Goal: Information Seeking & Learning: Learn about a topic

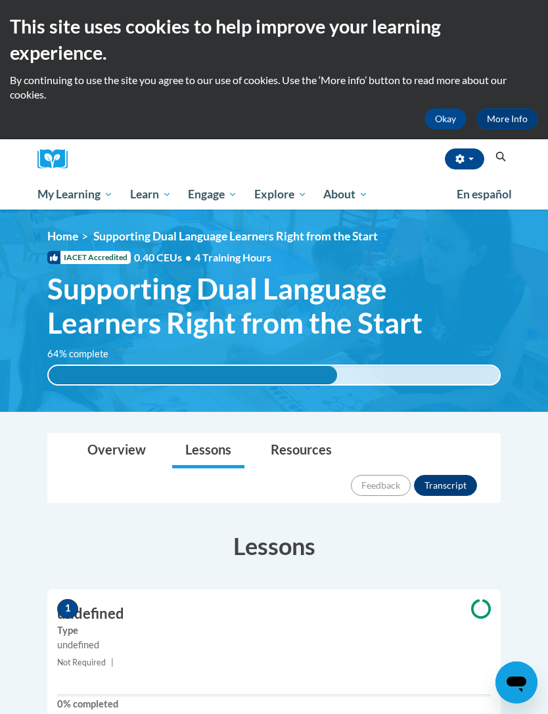
click at [442, 112] on button "Okay" at bounding box center [445, 118] width 42 height 21
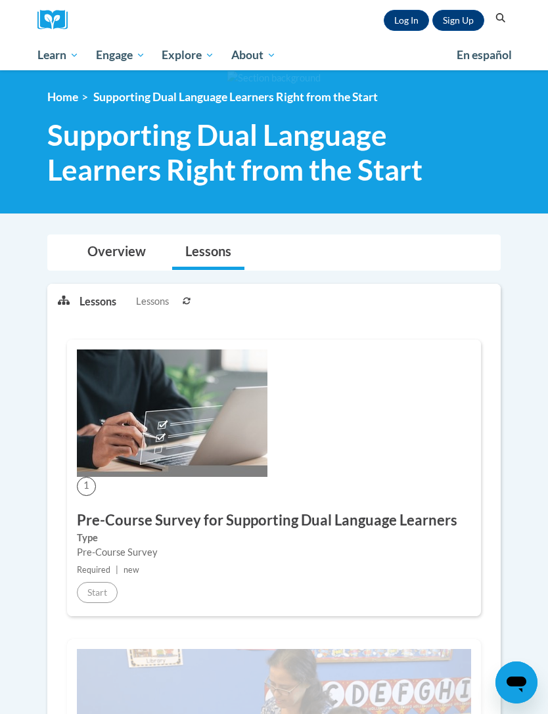
click at [406, 15] on link "Log In" at bounding box center [406, 20] width 45 height 21
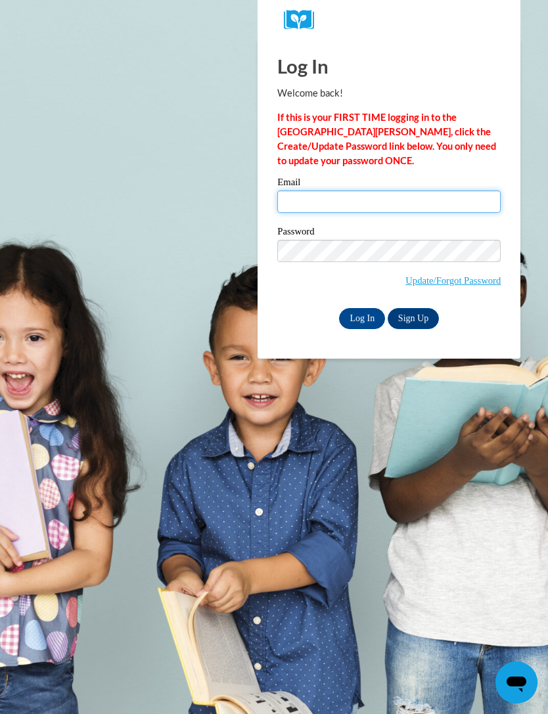
type input "somr13@icloud.com"
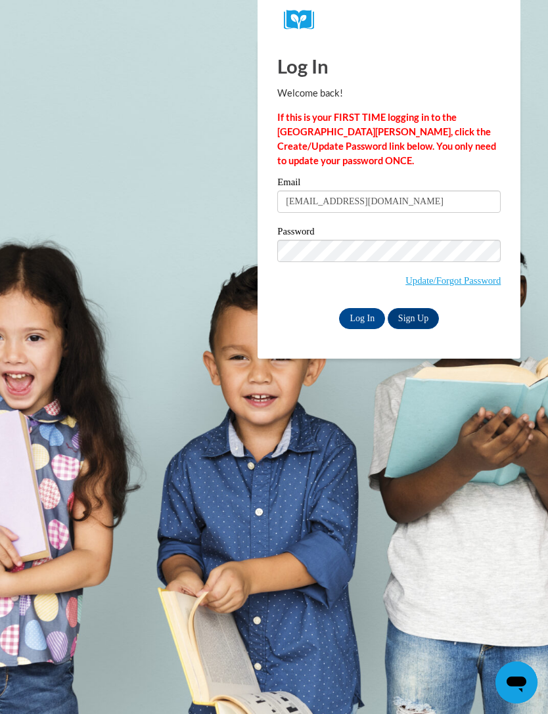
click at [362, 317] on input "Log In" at bounding box center [362, 318] width 46 height 21
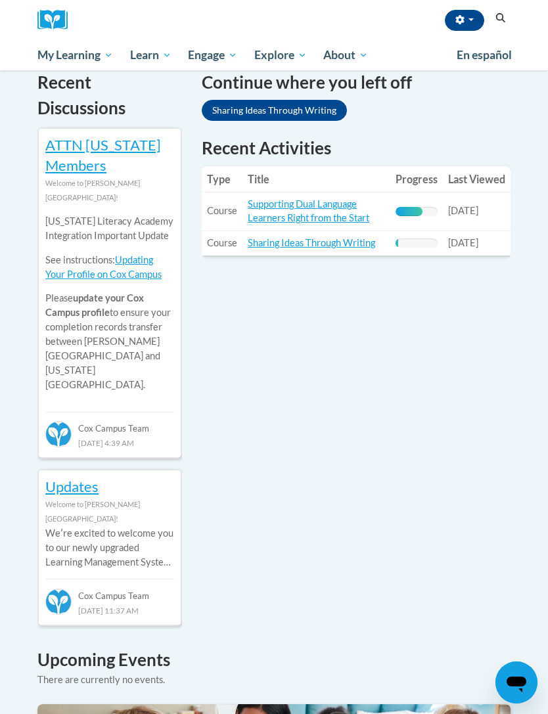
scroll to position [455, 0]
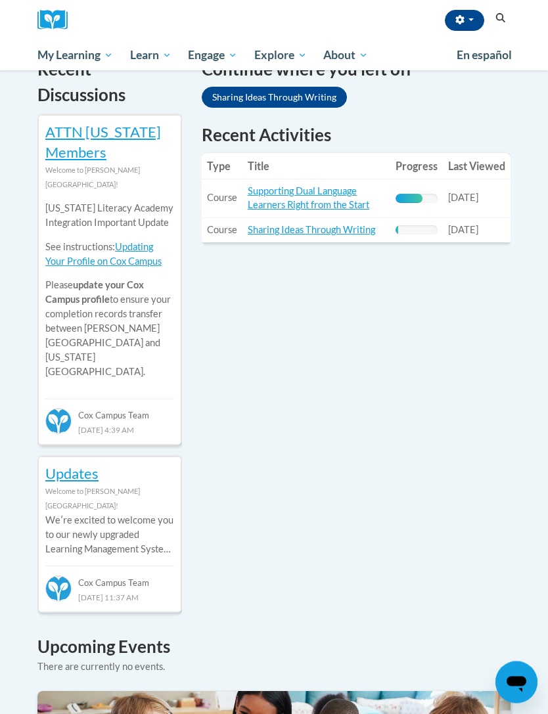
click at [309, 198] on link "Supporting Dual Language Learners Right from the Start" at bounding box center [308, 198] width 121 height 25
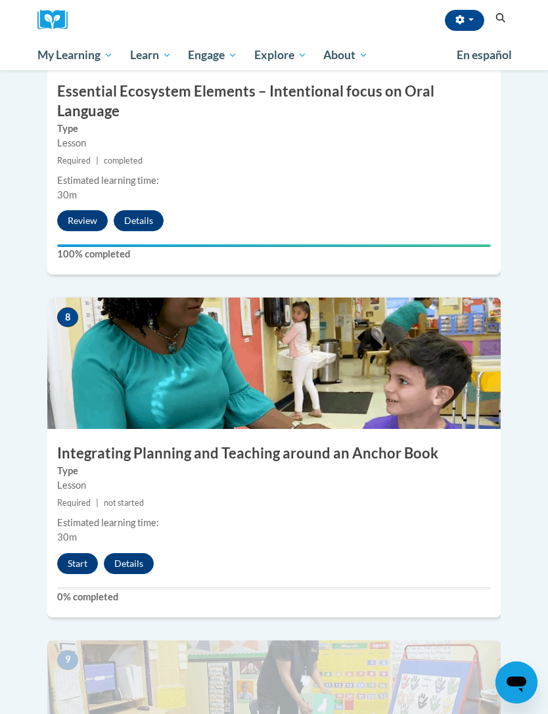
scroll to position [2552, 0]
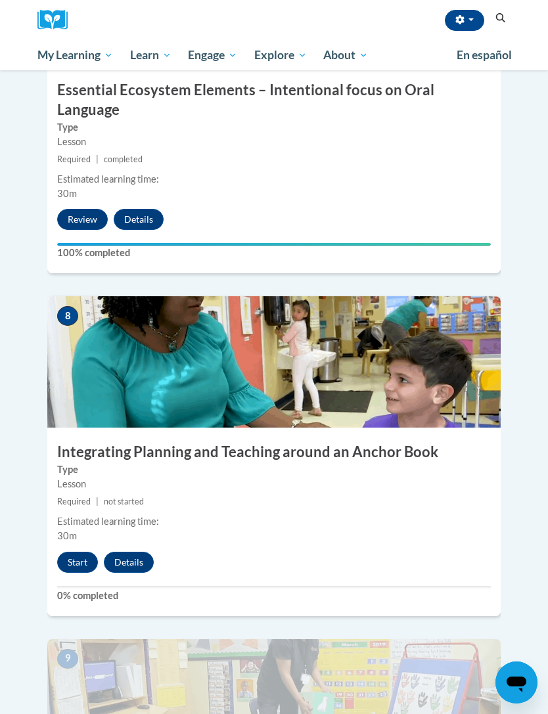
click at [84, 552] on button "Start" at bounding box center [77, 562] width 41 height 21
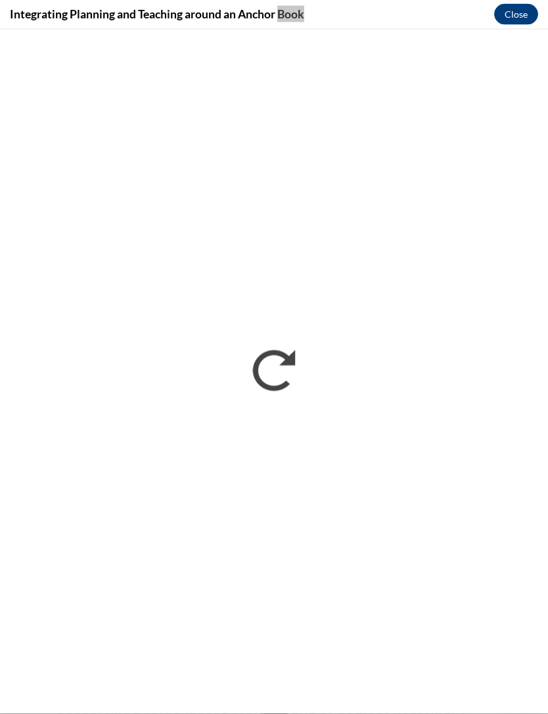
scroll to position [3225, 0]
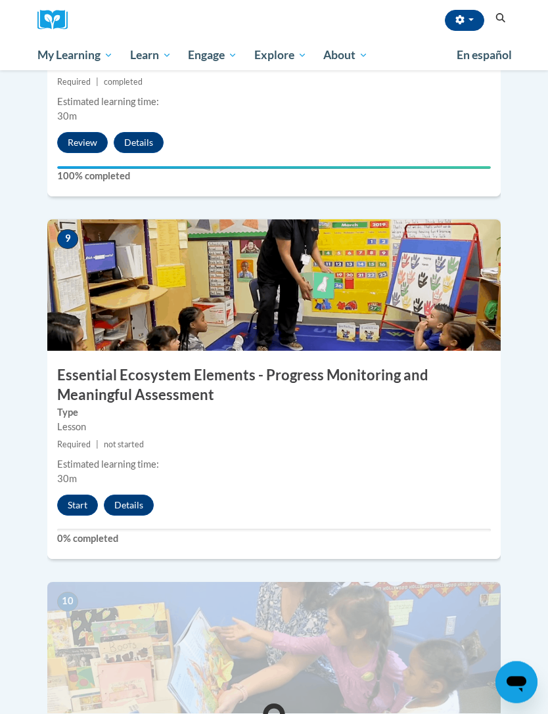
scroll to position [2972, 0]
click at [83, 495] on button "Start" at bounding box center [77, 505] width 41 height 21
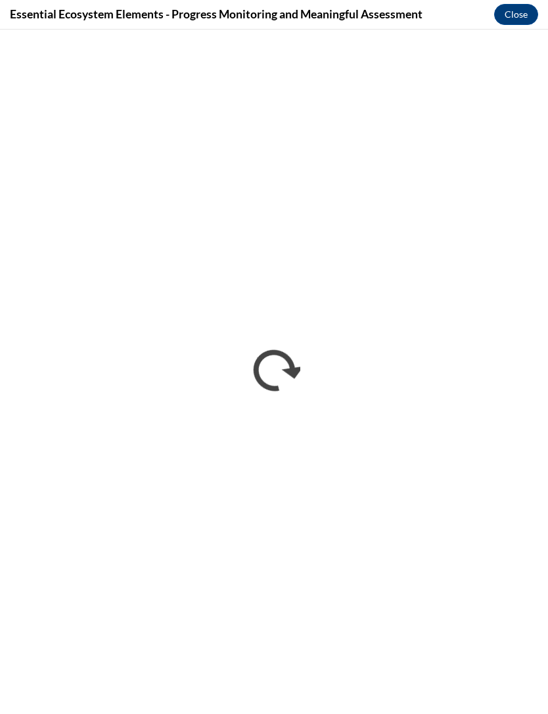
scroll to position [2543, 0]
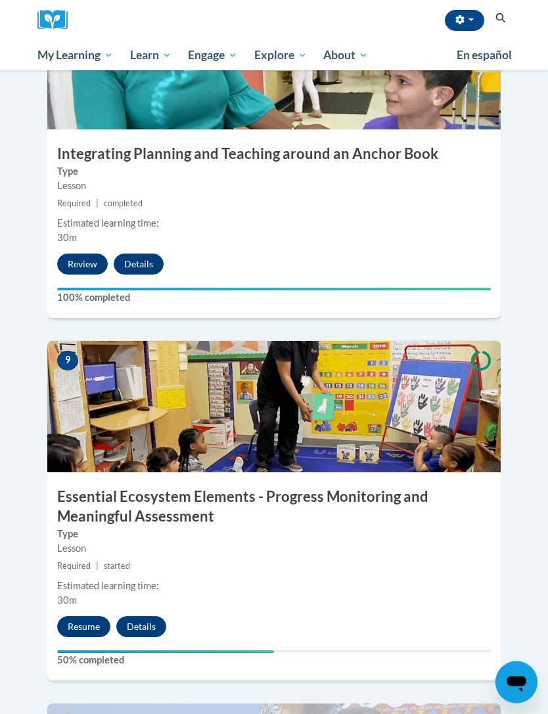
scroll to position [2922, 0]
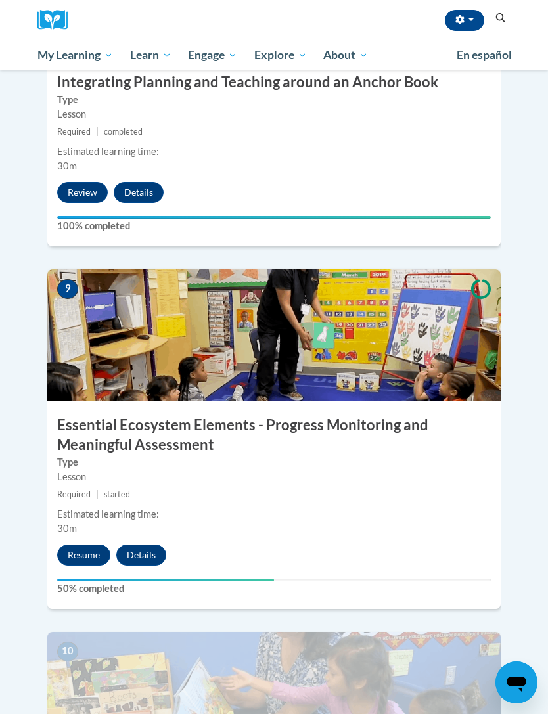
click at [87, 544] on button "Resume" at bounding box center [83, 554] width 53 height 21
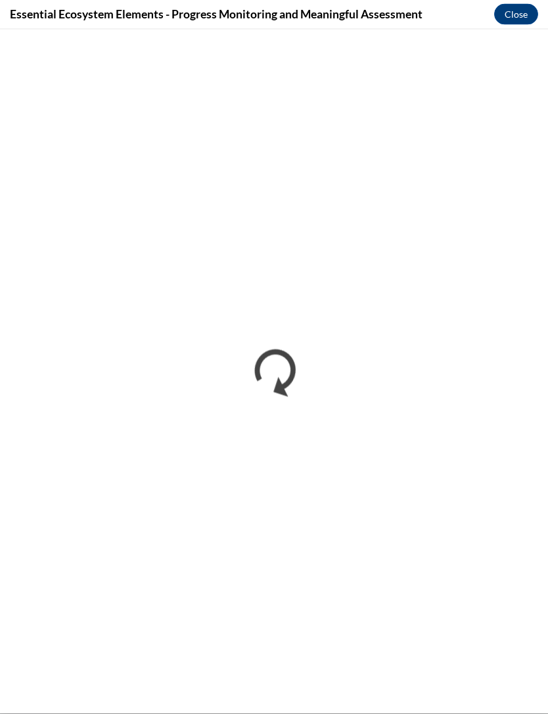
scroll to position [2574, 0]
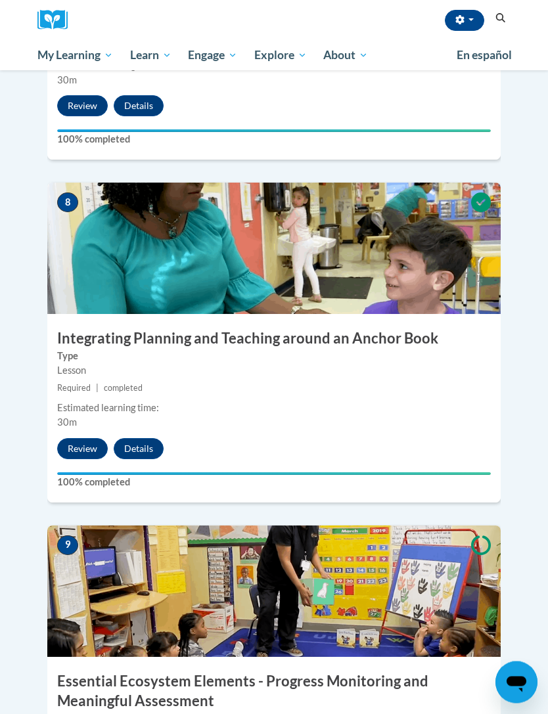
scroll to position [2779, 0]
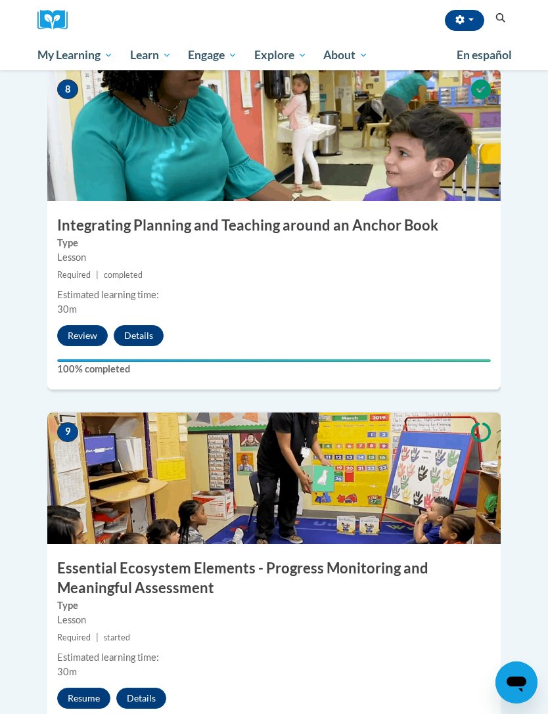
click at [76, 688] on button "Resume" at bounding box center [83, 698] width 53 height 21
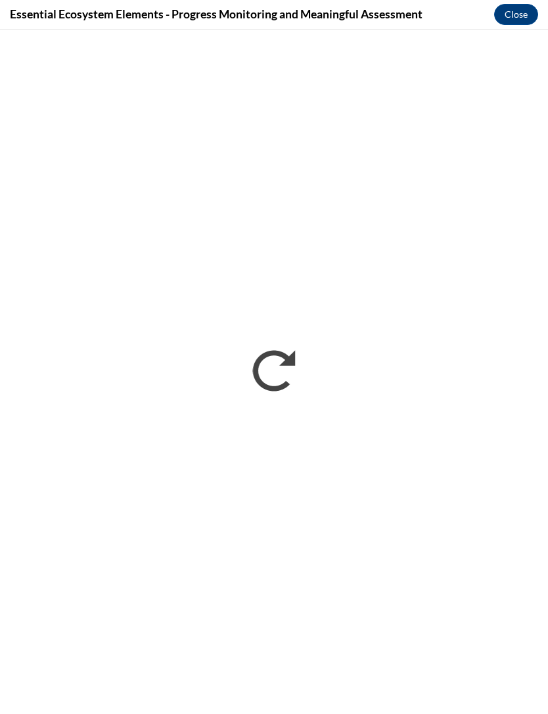
scroll to position [2830, 0]
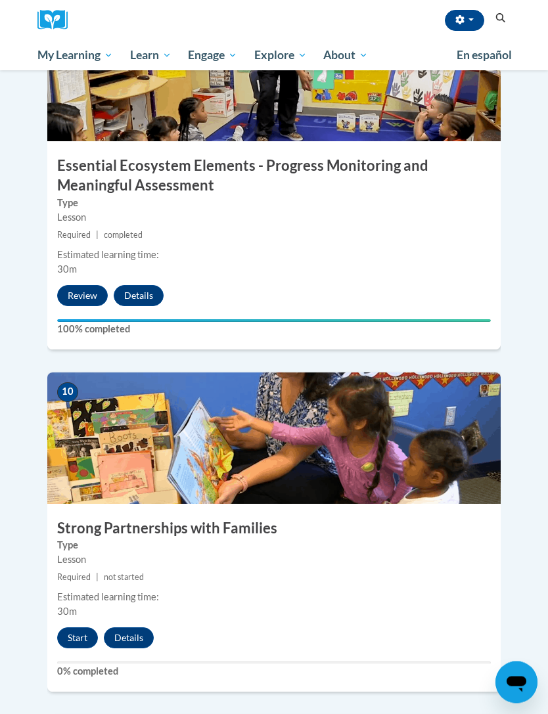
click at [79, 628] on button "Start" at bounding box center [77, 638] width 41 height 21
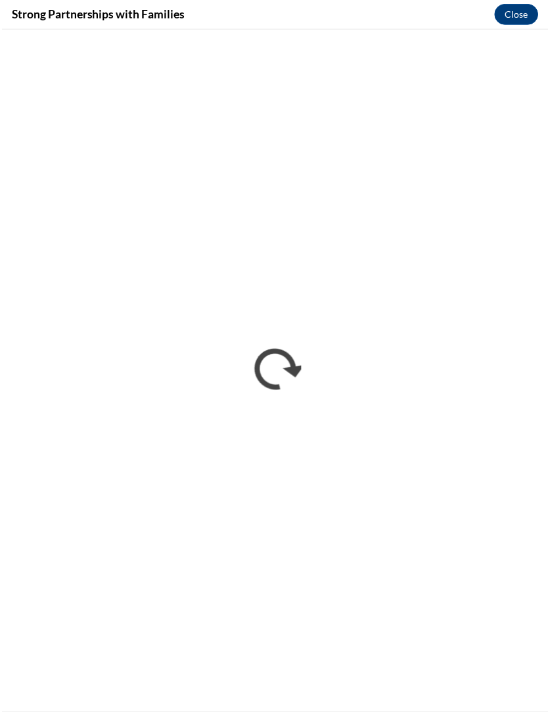
scroll to position [3181, 0]
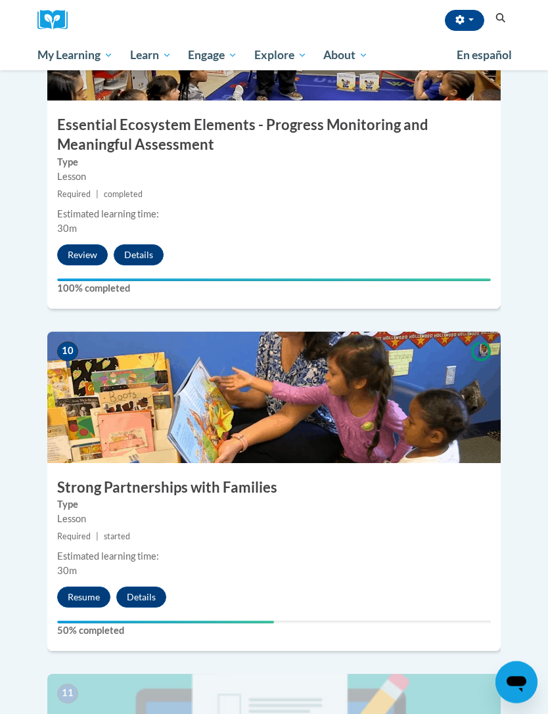
scroll to position [3222, 0]
click at [87, 586] on button "Resume" at bounding box center [83, 596] width 53 height 21
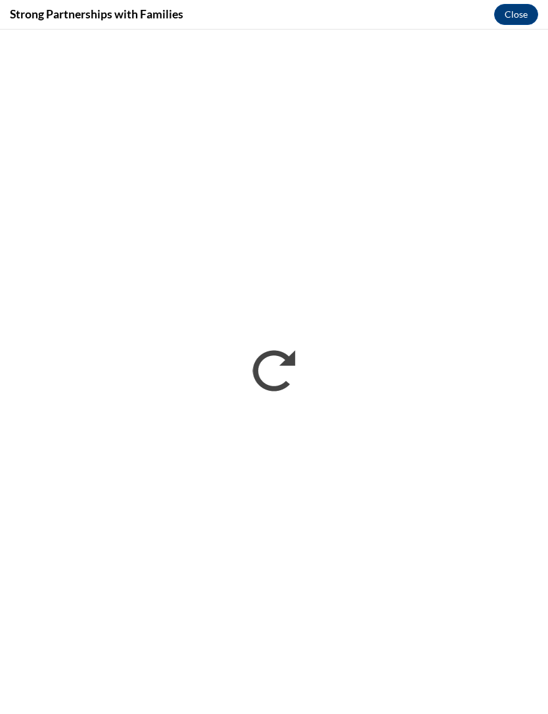
scroll to position [3266, 0]
